Goal: Find specific page/section: Find specific page/section

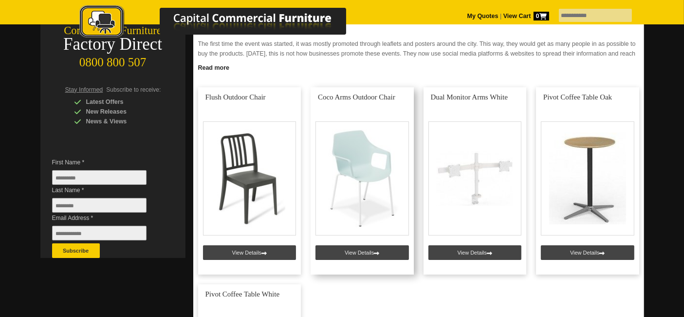
scroll to position [175, 0]
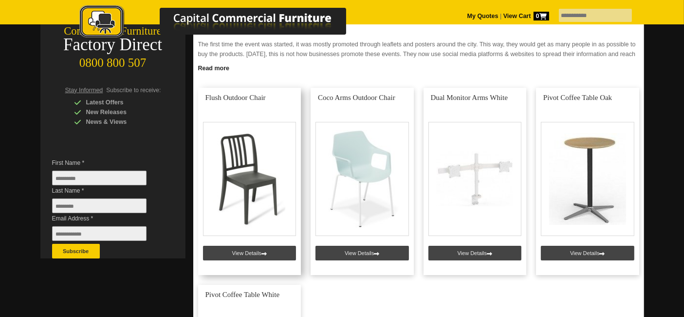
click at [233, 251] on link at bounding box center [249, 181] width 103 height 187
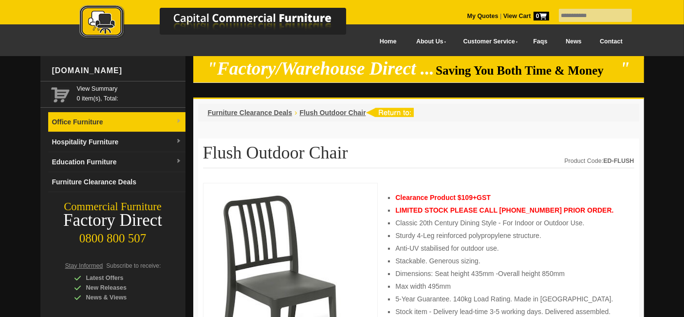
click at [114, 122] on link "Office Furniture" at bounding box center [116, 122] width 137 height 20
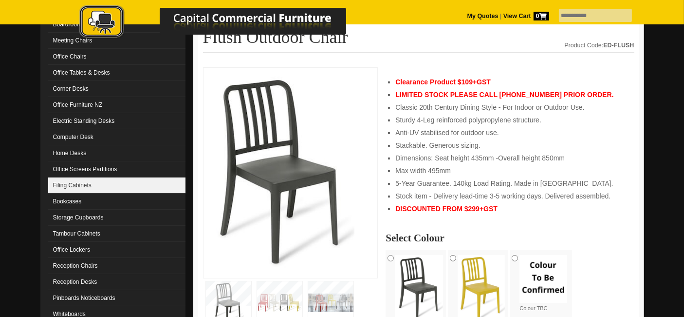
scroll to position [116, 0]
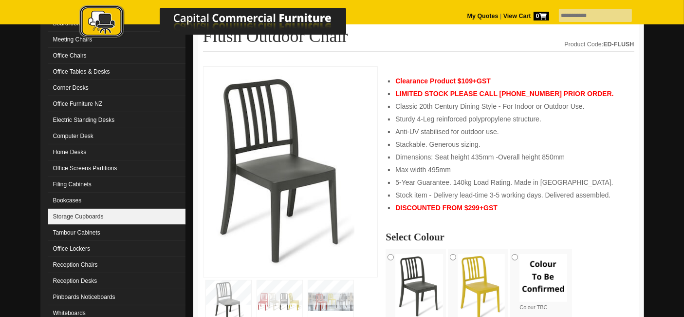
click at [86, 210] on link "Storage Cupboards" at bounding box center [116, 216] width 137 height 16
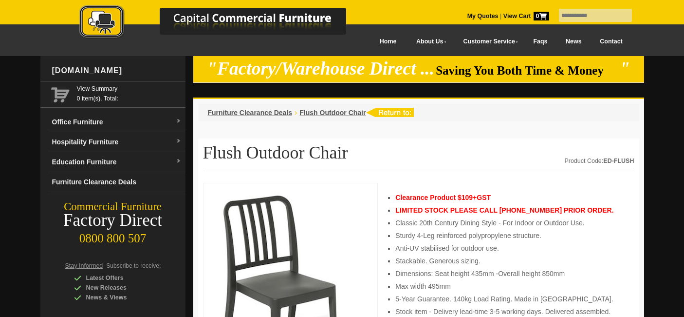
scroll to position [116, 0]
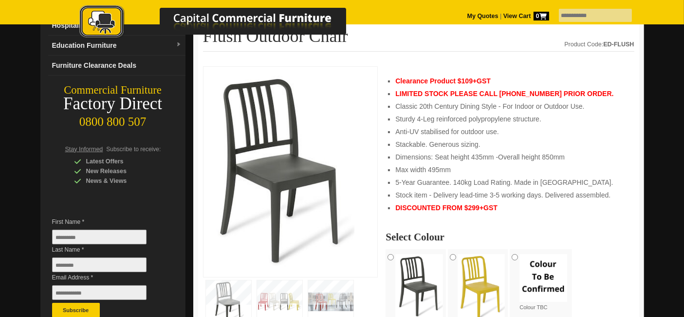
click at [366, 230] on div at bounding box center [290, 171] width 175 height 211
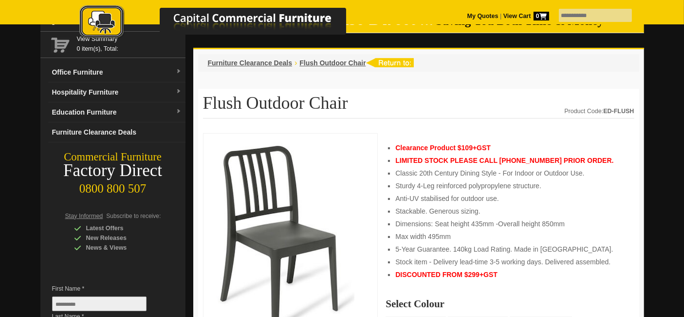
scroll to position [0, 0]
